Goal: Task Accomplishment & Management: Use online tool/utility

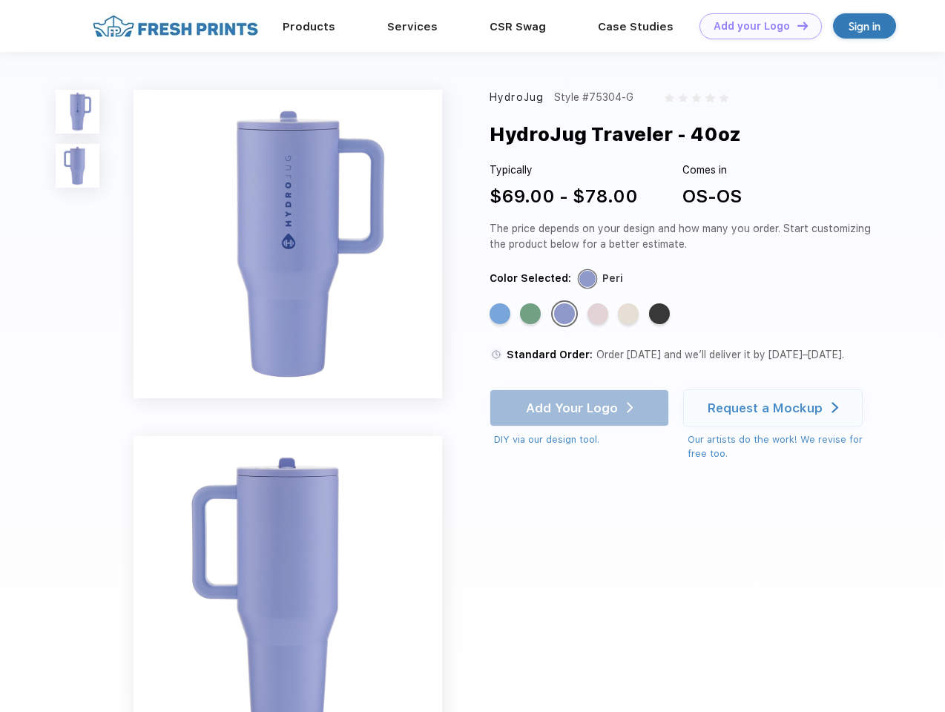
click at [755, 26] on link "Add your Logo Design Tool" at bounding box center [761, 26] width 122 height 26
click at [0, 0] on div "Design Tool" at bounding box center [0, 0] width 0 height 0
click at [796, 25] on link "Add your Logo Design Tool" at bounding box center [761, 26] width 122 height 26
click at [78, 111] on img at bounding box center [78, 112] width 44 height 44
click at [78, 166] on img at bounding box center [78, 166] width 44 height 44
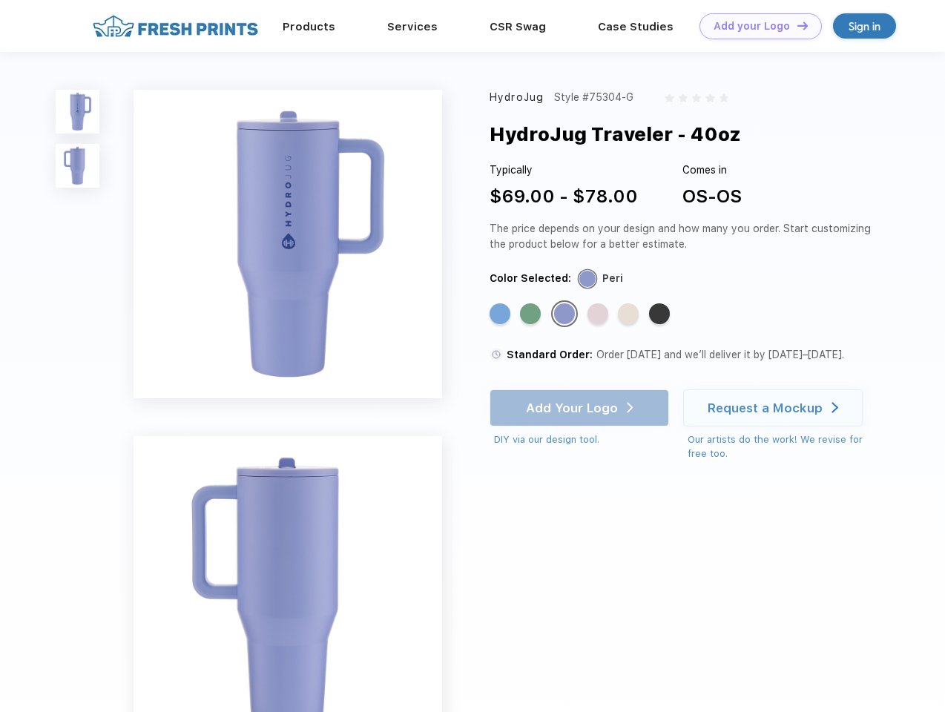
click at [501, 315] on div "Standard Color" at bounding box center [500, 313] width 21 height 21
click at [532, 315] on div "Standard Color" at bounding box center [530, 313] width 21 height 21
click at [566, 315] on div "Standard Color" at bounding box center [564, 313] width 21 height 21
click at [599, 315] on div "Standard Color" at bounding box center [598, 313] width 21 height 21
click at [630, 315] on div "Standard Color" at bounding box center [628, 313] width 21 height 21
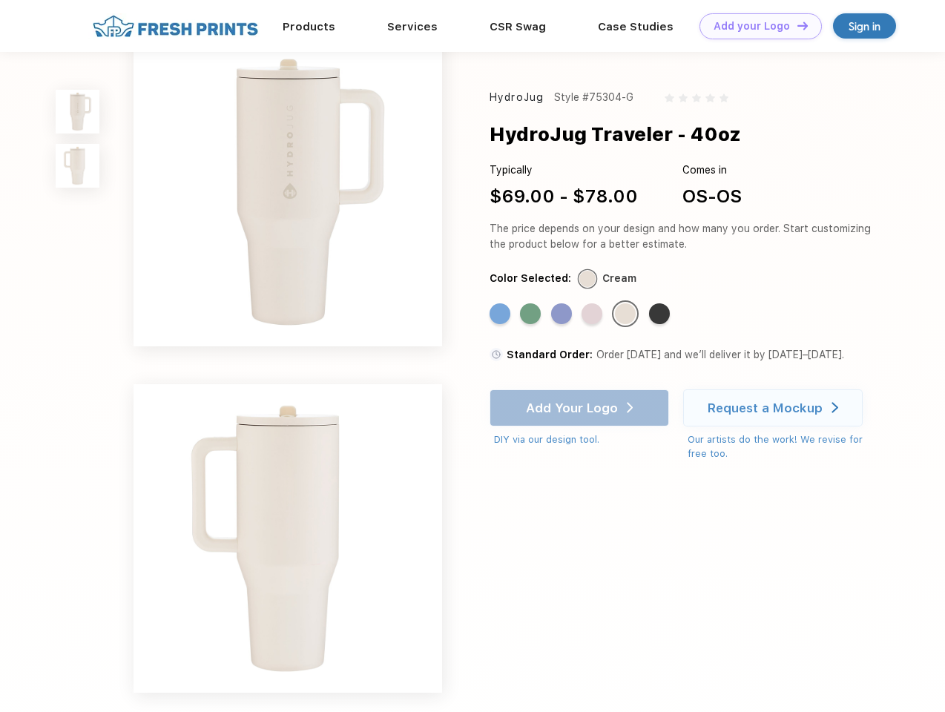
scroll to position [283, 0]
